Goal: Register for event/course

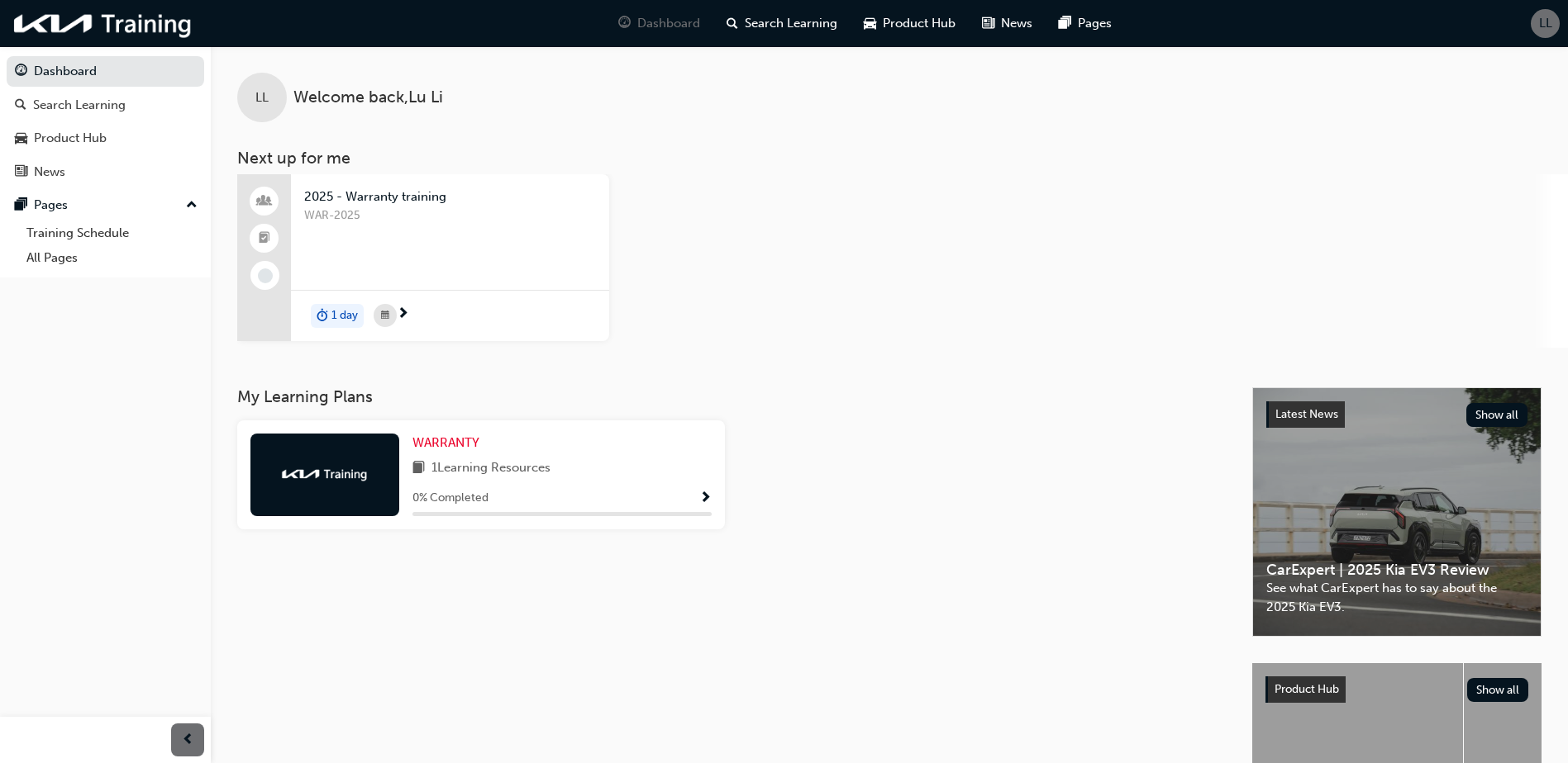
click at [383, 243] on div "WAR-2025" at bounding box center [450, 239] width 291 height 66
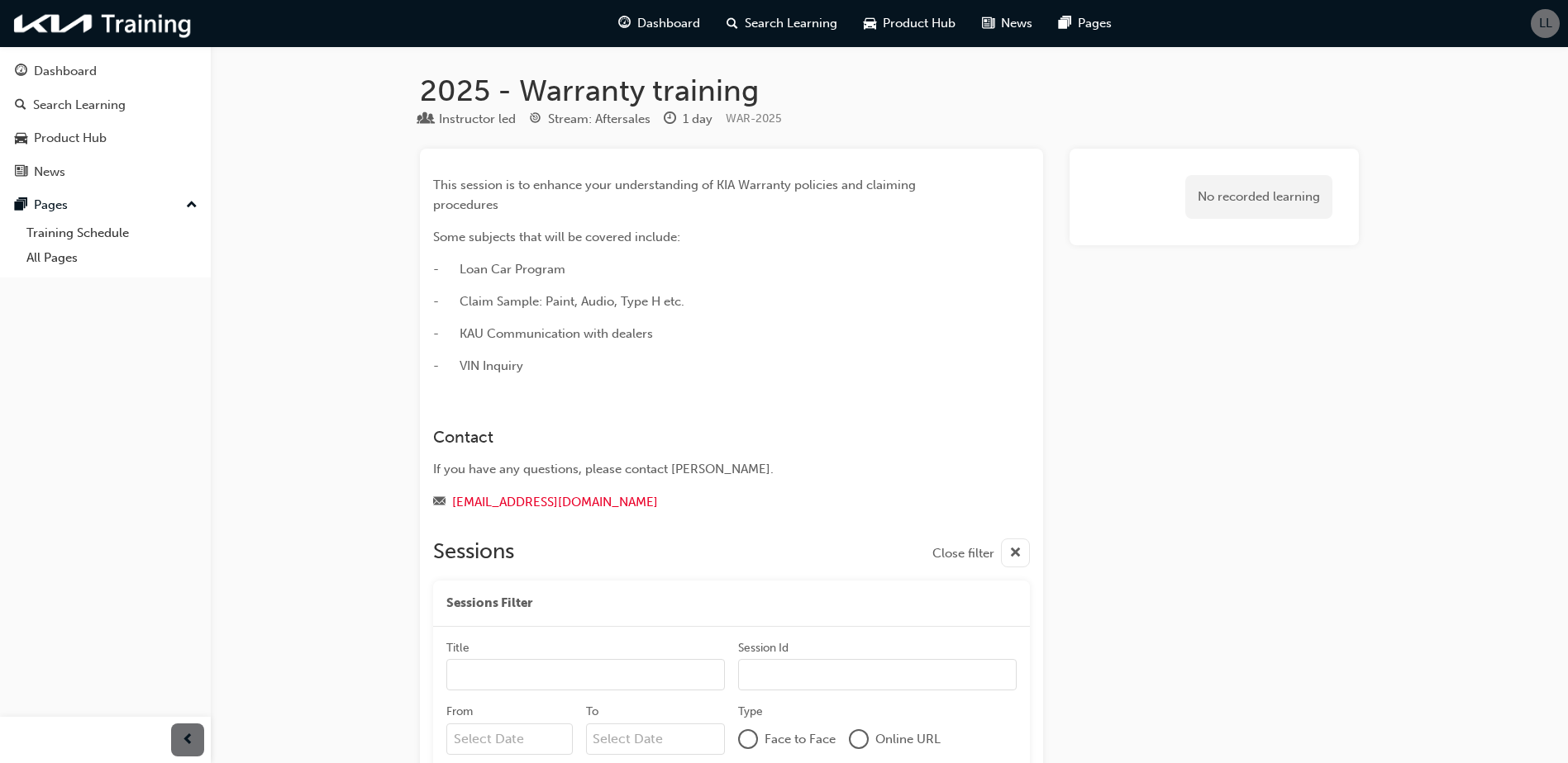
click at [588, 221] on div "This session is to enhance your understanding of KIA Warranty policies and clai…" at bounding box center [701, 275] width 537 height 200
click at [772, 118] on span "WAR-2025" at bounding box center [753, 118] width 56 height 14
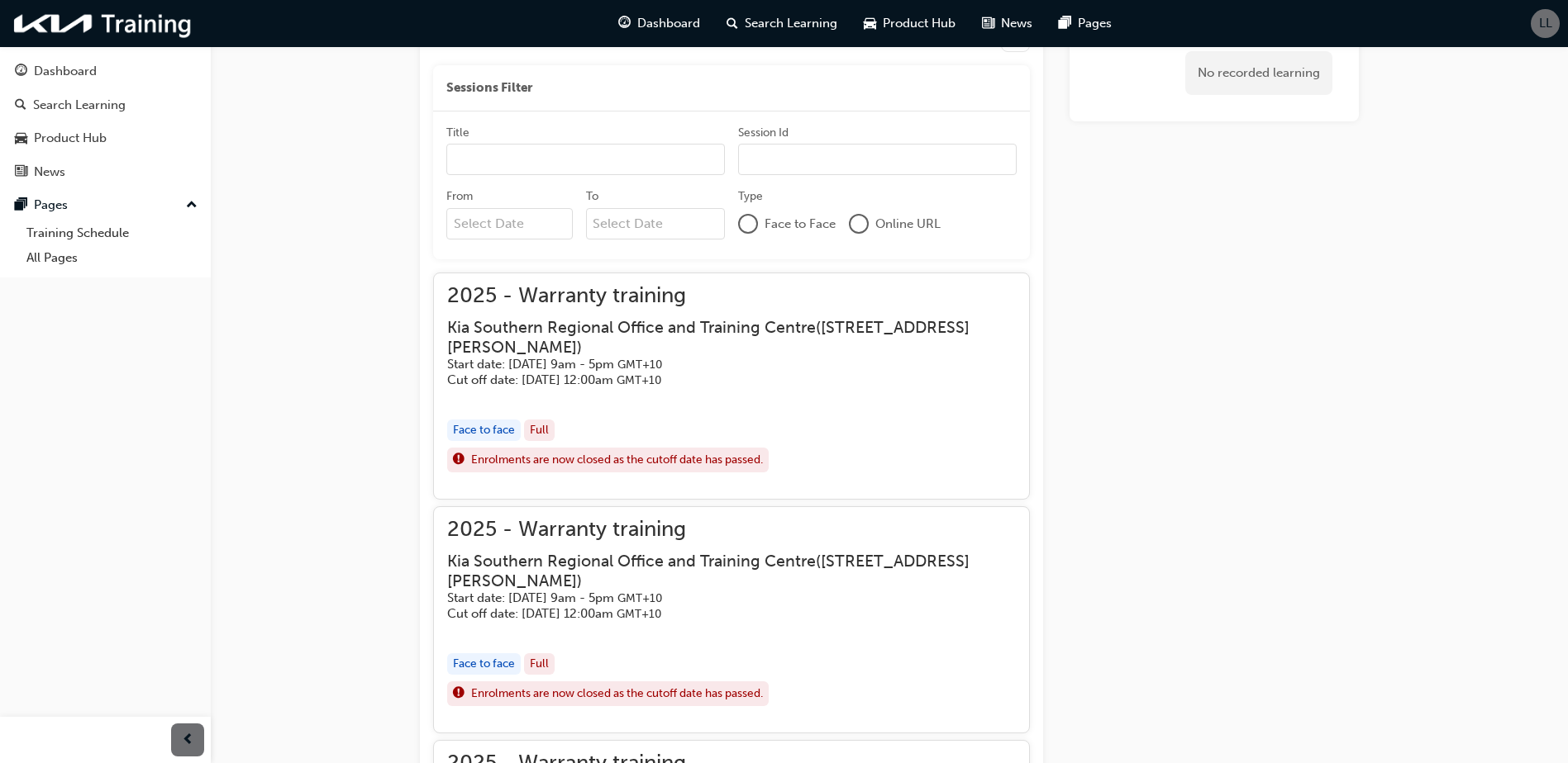
scroll to position [578, 0]
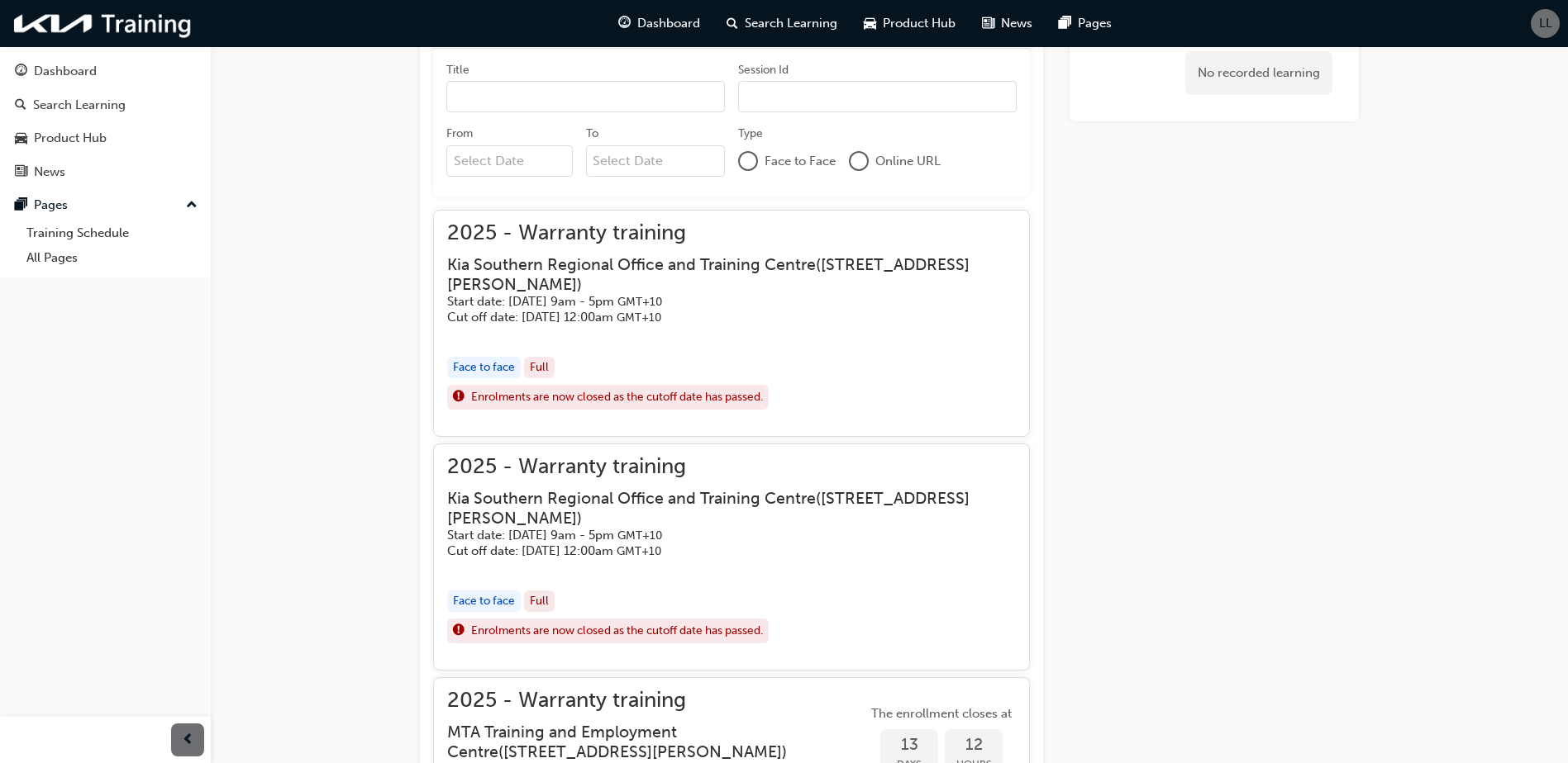
click at [622, 542] on h5 "Start date: [DATE] 9am - 5pm GMT+10" at bounding box center [718, 535] width 543 height 16
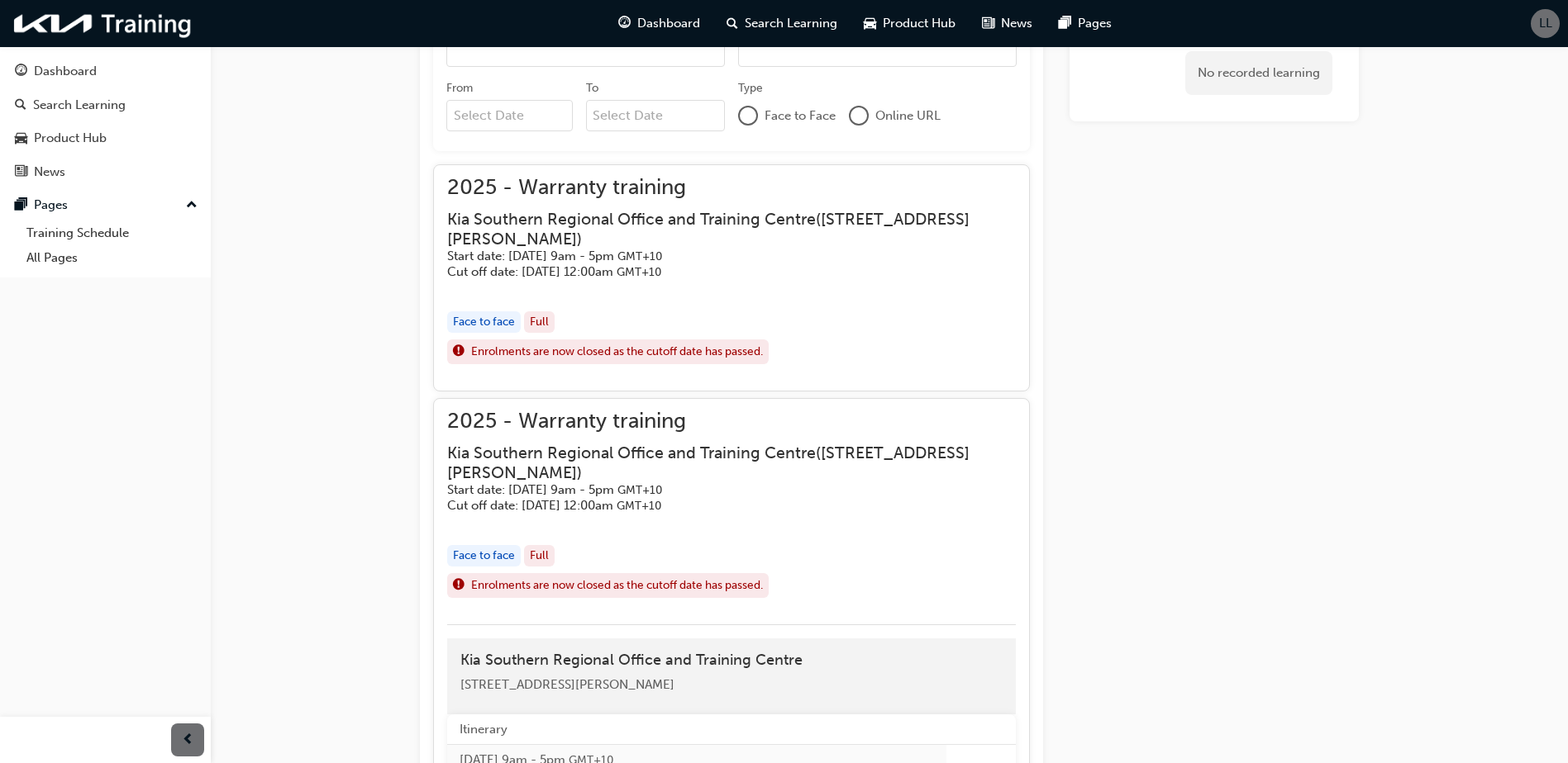
scroll to position [660, 0]
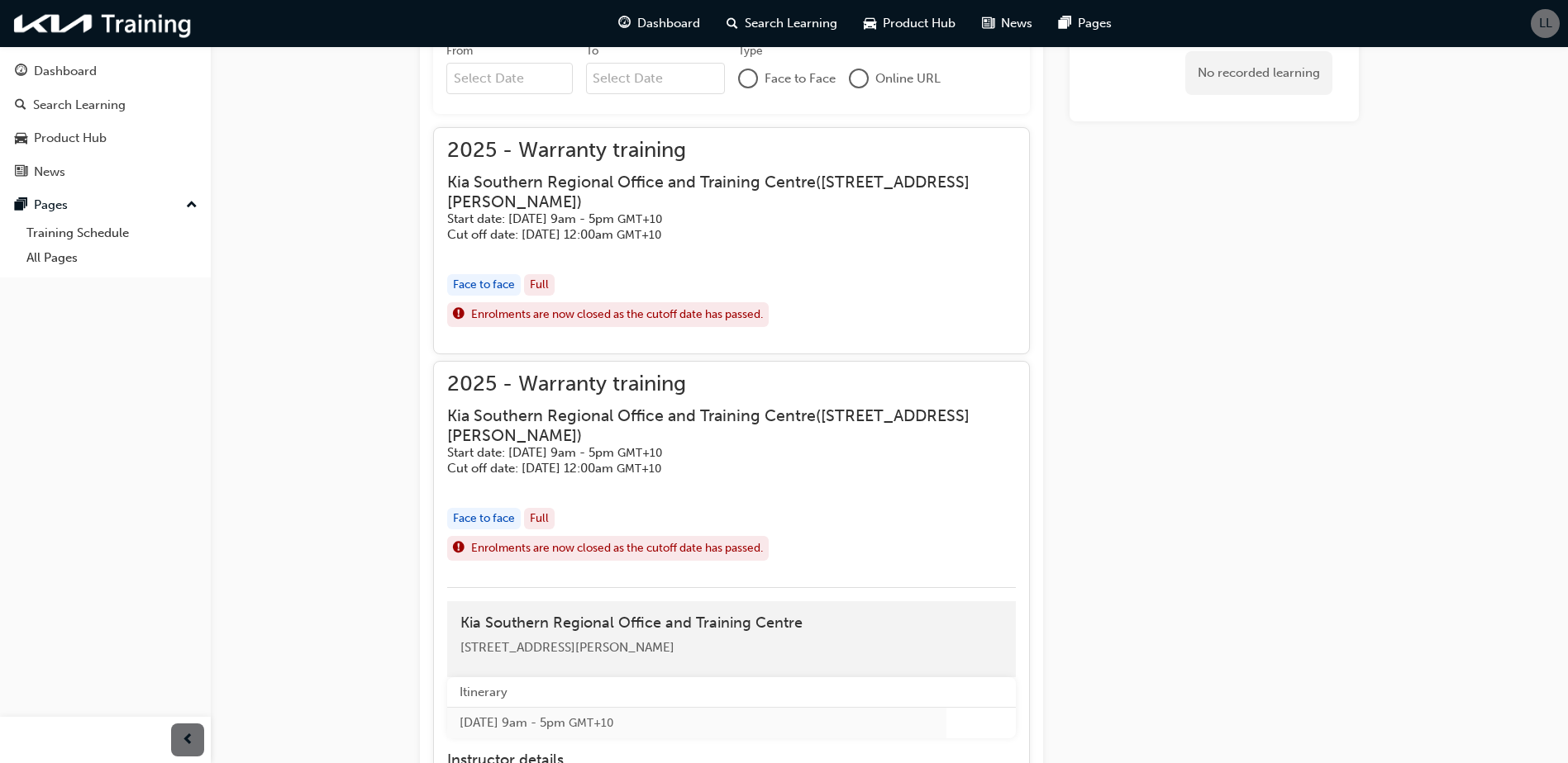
click at [480, 515] on div "Face to face" at bounding box center [483, 519] width 73 height 22
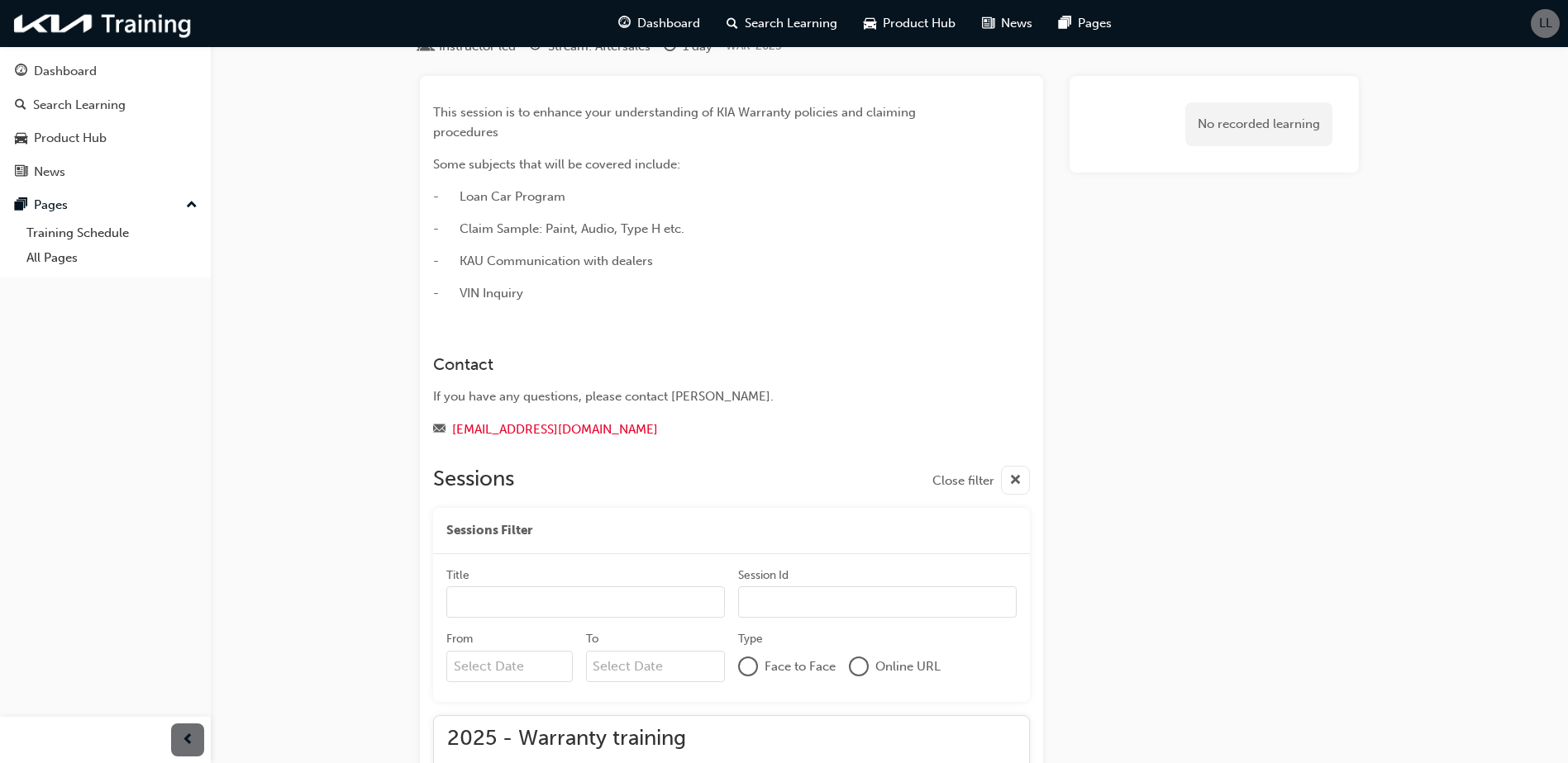
scroll to position [0, 0]
